Goal: Transaction & Acquisition: Purchase product/service

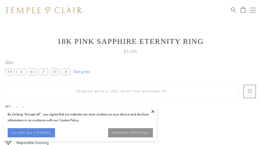
scroll to position [20, 0]
